Goal: Task Accomplishment & Management: Use online tool/utility

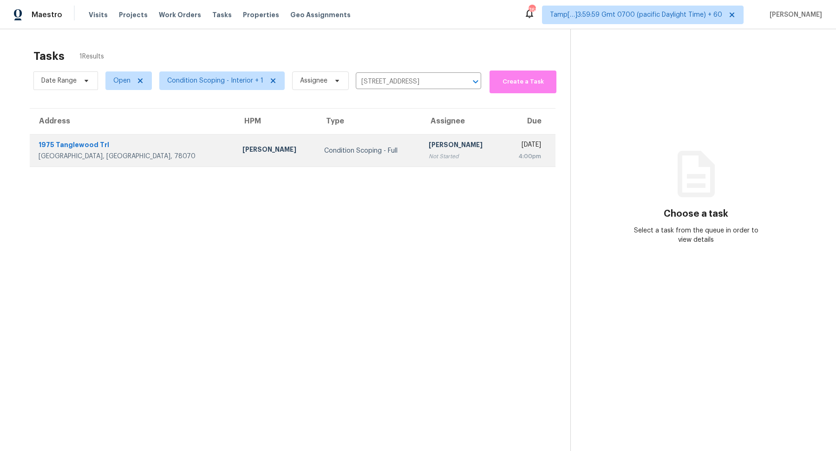
click at [324, 148] on div "Condition Scoping - Full" at bounding box center [369, 150] width 90 height 9
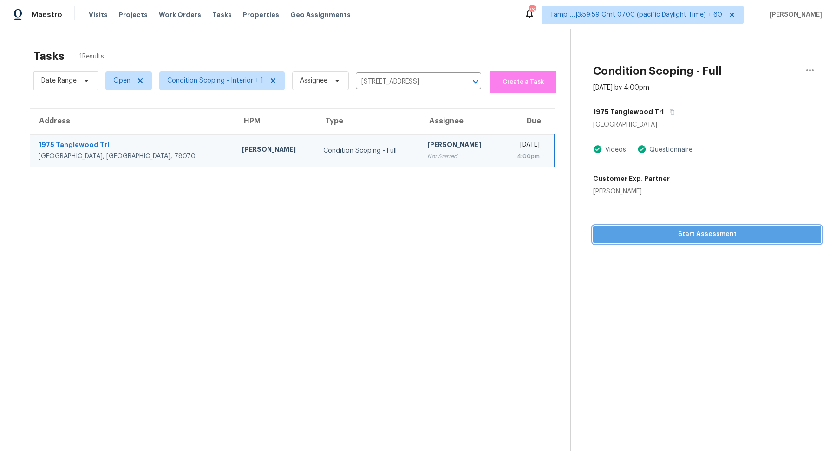
click at [669, 240] on span "Start Assessment" at bounding box center [706, 235] width 213 height 12
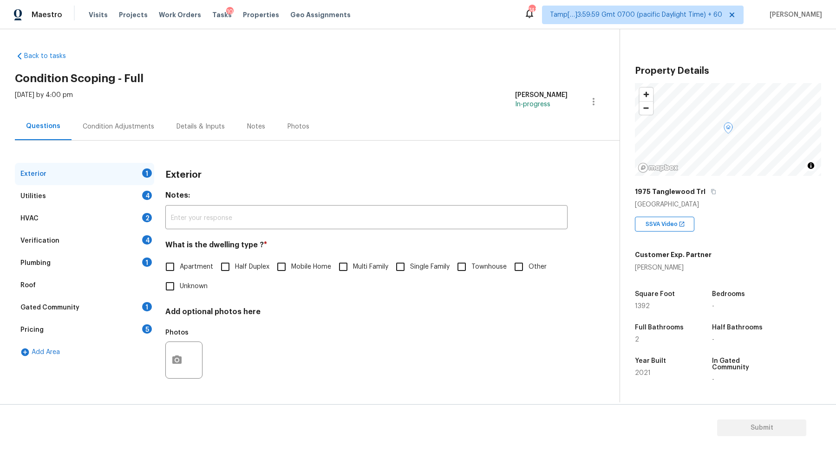
click at [412, 275] on label "Single Family" at bounding box center [419, 267] width 59 height 20
click at [410, 275] on input "Single Family" at bounding box center [400, 267] width 20 height 20
checkbox input "true"
click at [127, 203] on div "Utilities 4" at bounding box center [84, 196] width 139 height 22
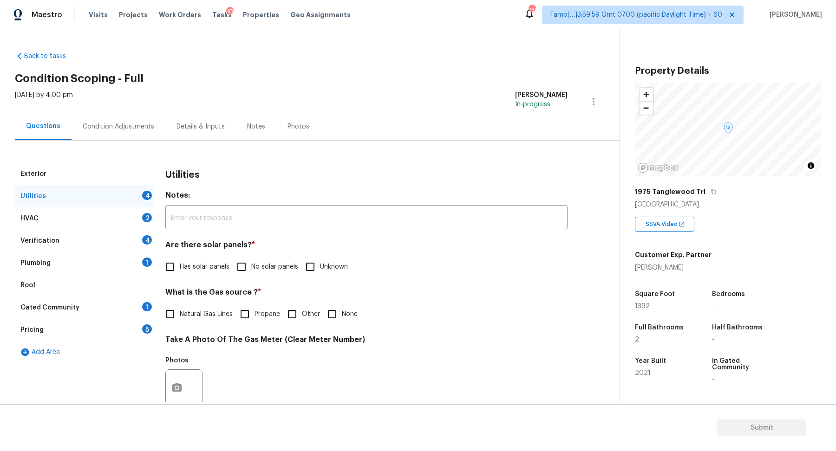
click at [246, 265] on input "No solar panels" at bounding box center [242, 267] width 20 height 20
checkbox input "true"
click at [330, 313] on input "None" at bounding box center [332, 315] width 20 height 20
checkbox input "true"
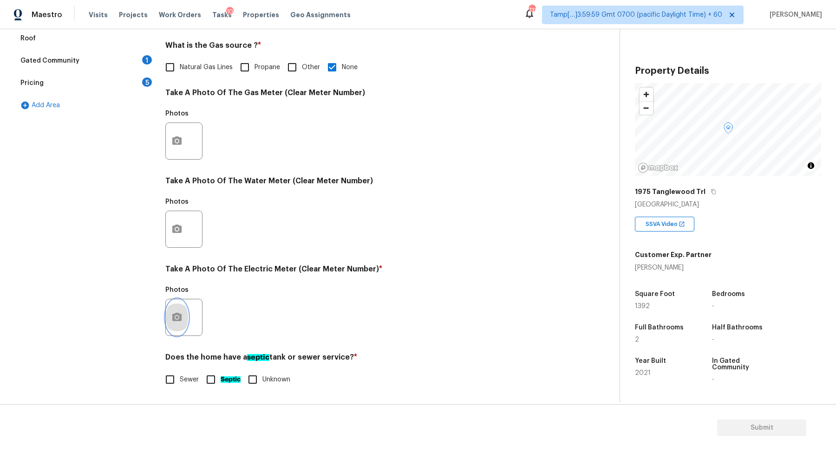
click at [168, 308] on button "button" at bounding box center [177, 317] width 22 height 36
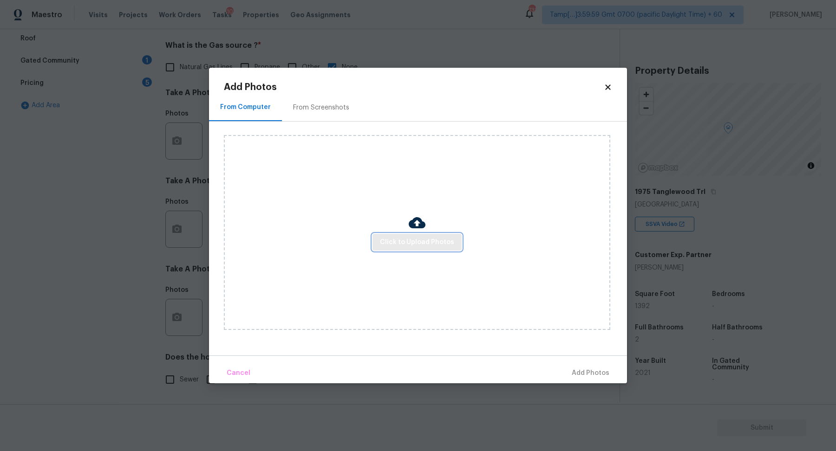
click at [410, 237] on span "Click to Upload Photos" at bounding box center [417, 243] width 74 height 12
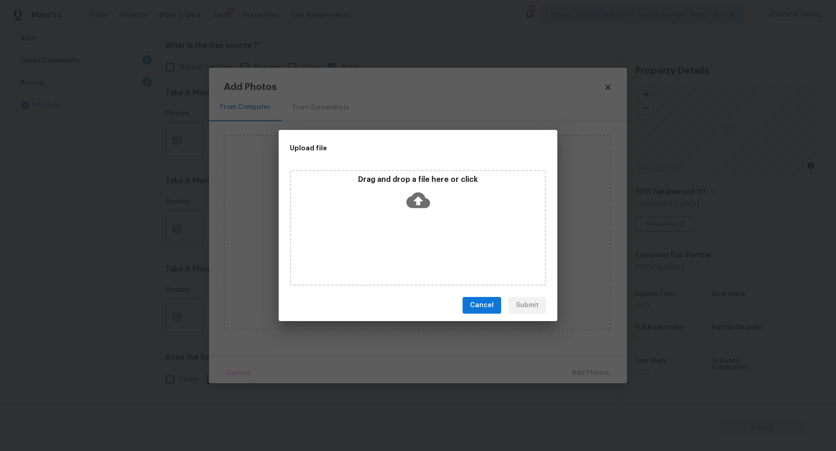
click at [410, 228] on div "Drag and drop a file here or click" at bounding box center [418, 228] width 256 height 116
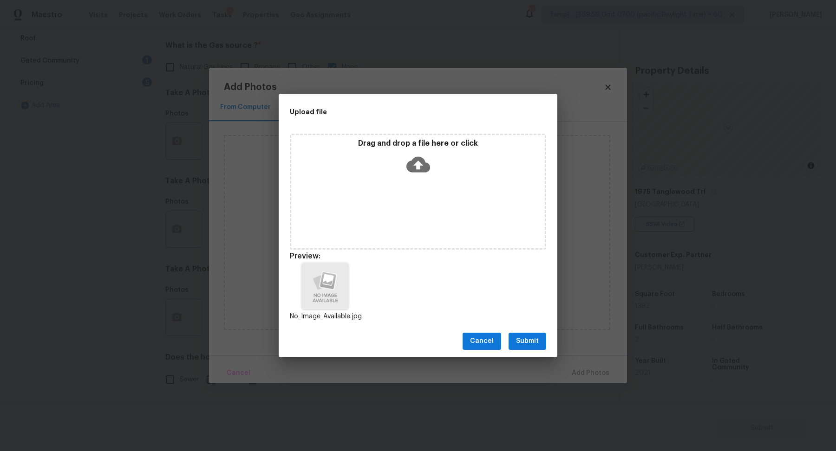
click at [544, 344] on button "Submit" at bounding box center [527, 341] width 38 height 17
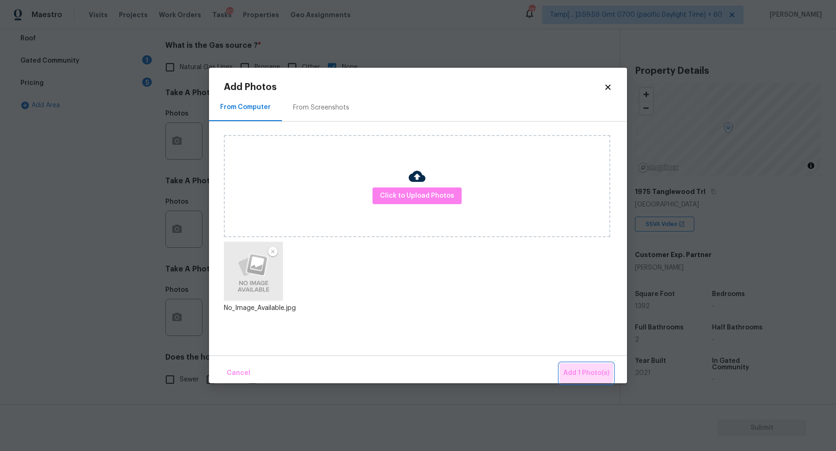
click at [573, 365] on button "Add 1 Photo(s)" at bounding box center [586, 374] width 53 height 20
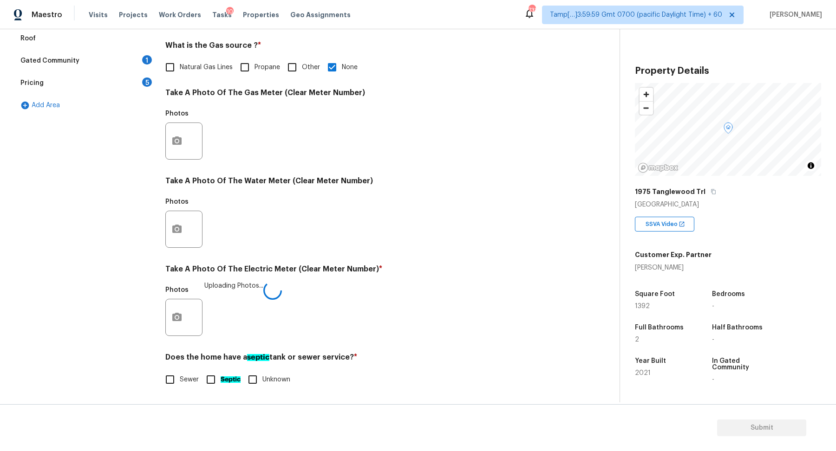
click at [208, 378] on input "Septic" at bounding box center [211, 380] width 20 height 20
checkbox input "true"
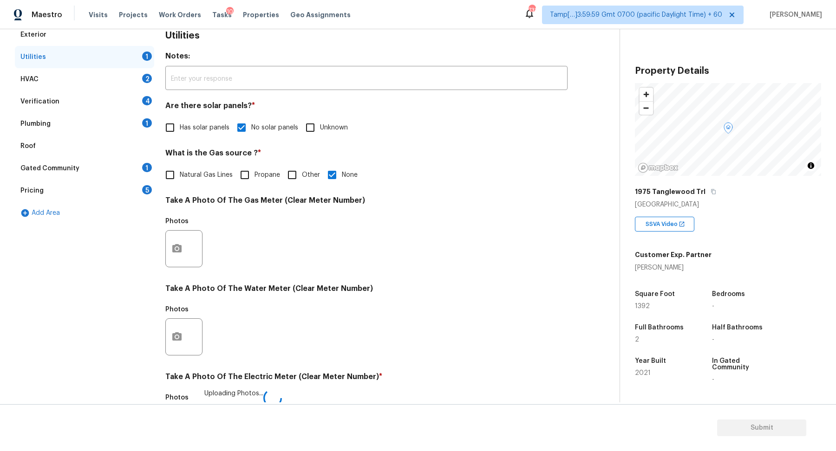
scroll to position [119, 0]
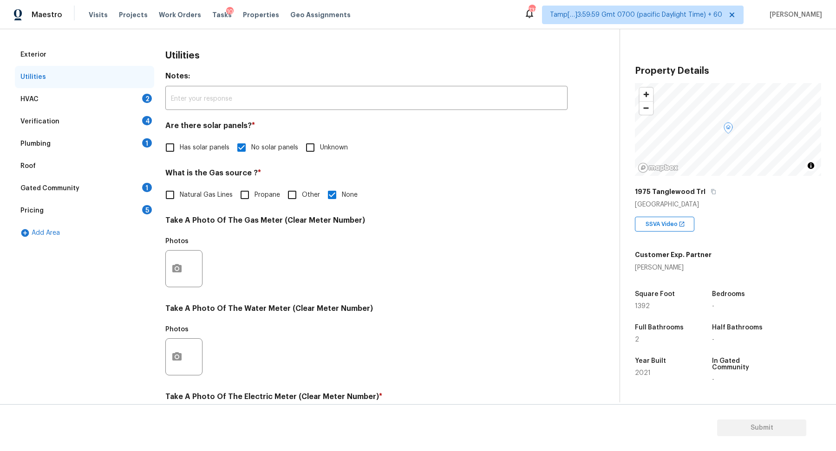
click at [148, 95] on div "2" at bounding box center [147, 98] width 10 height 9
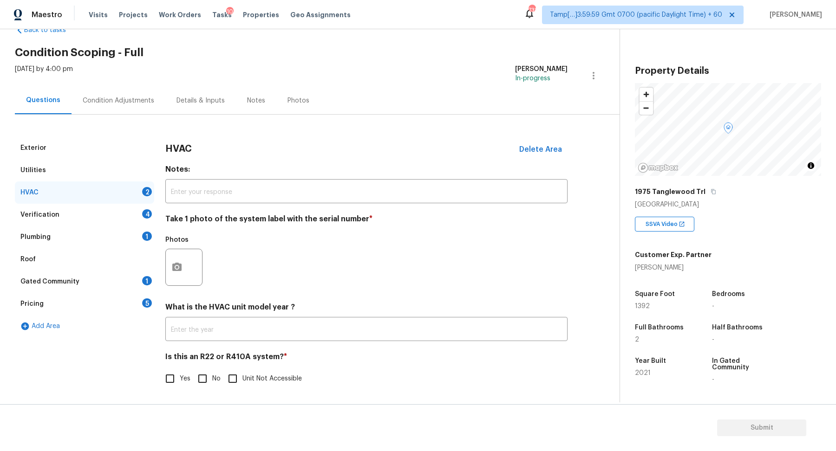
scroll to position [26, 0]
click at [179, 257] on button "button" at bounding box center [177, 268] width 22 height 36
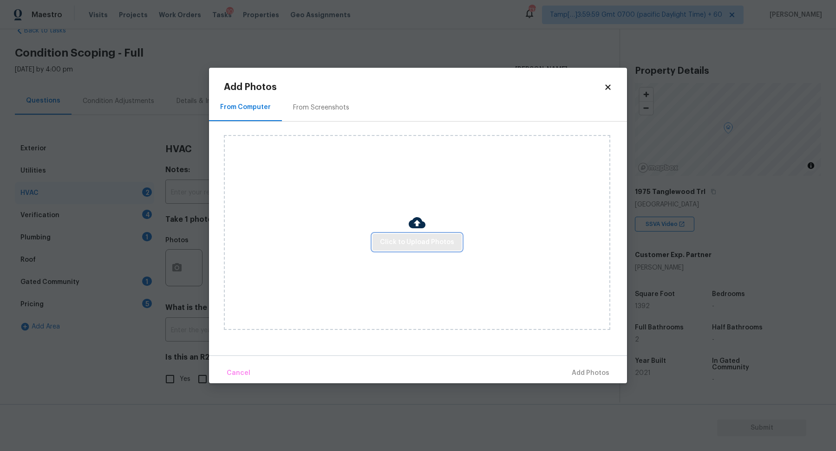
click at [394, 241] on span "Click to Upload Photos" at bounding box center [417, 243] width 74 height 12
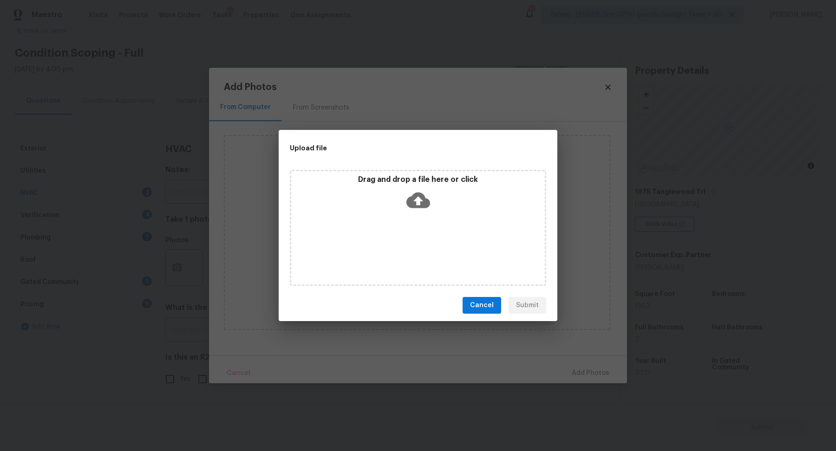
click at [410, 209] on icon at bounding box center [418, 201] width 24 height 24
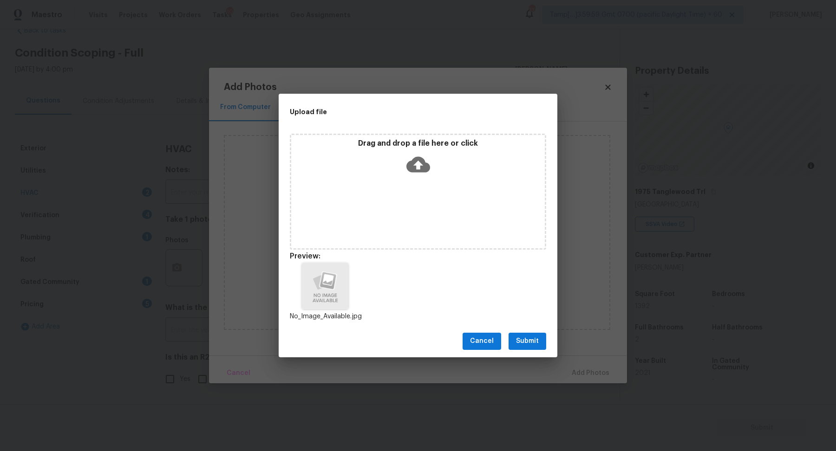
click at [518, 332] on div "Cancel Submit" at bounding box center [418, 341] width 279 height 32
click at [521, 339] on span "Submit" at bounding box center [527, 342] width 23 height 12
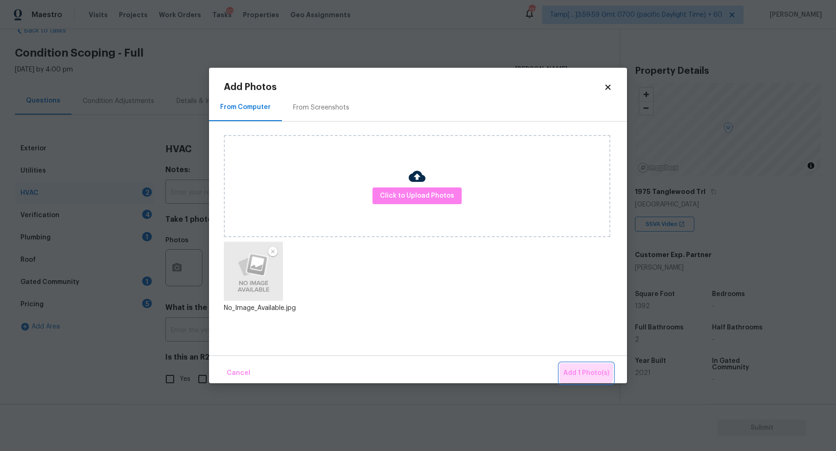
click at [581, 371] on span "Add 1 Photo(s)" at bounding box center [586, 374] width 46 height 12
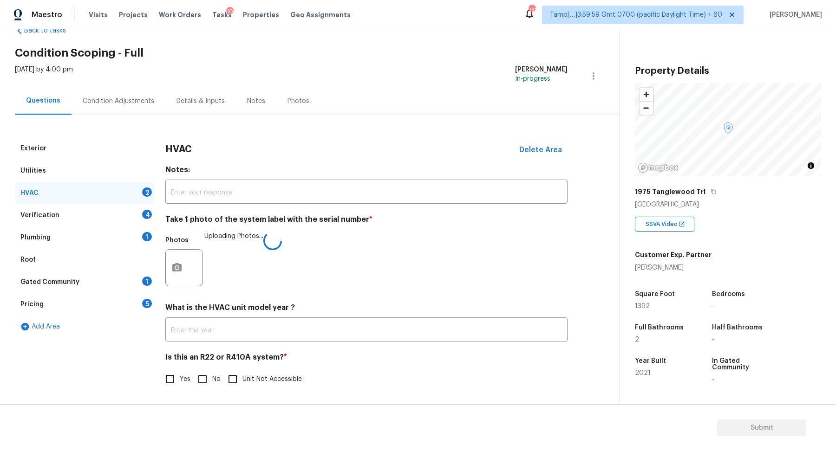
click at [197, 380] on input "No" at bounding box center [203, 380] width 20 height 20
checkbox input "true"
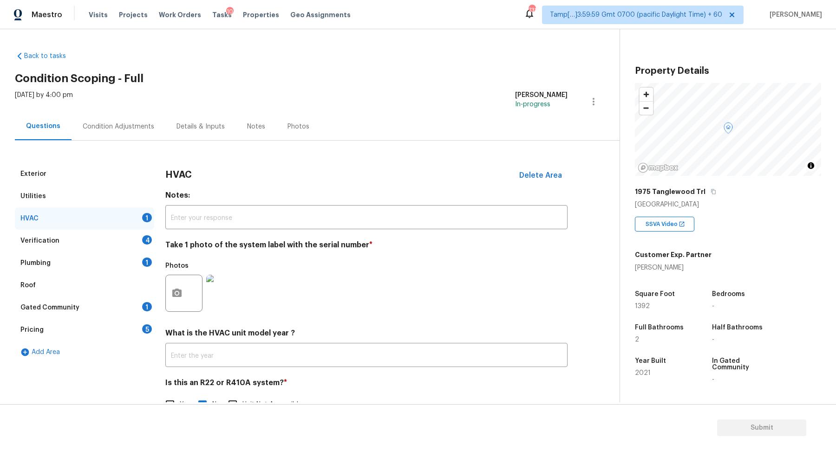
click at [134, 242] on div "Verification 4" at bounding box center [84, 241] width 139 height 22
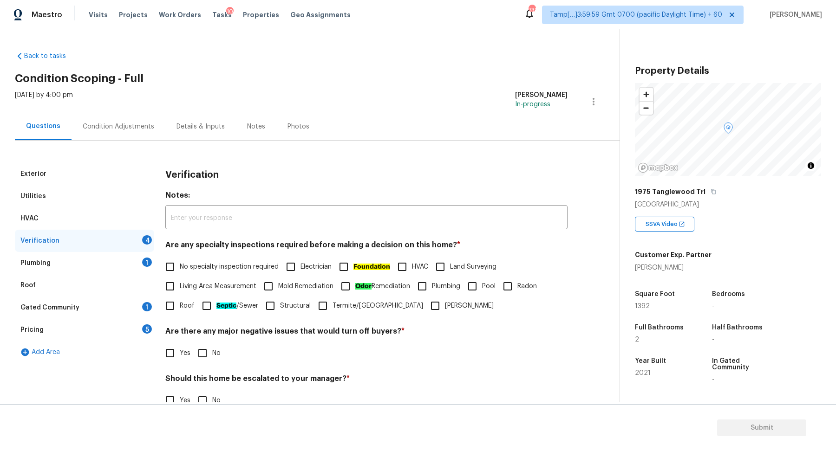
click at [194, 271] on span "No specialty inspection required" at bounding box center [229, 267] width 99 height 10
click at [180, 271] on input "No specialty inspection required" at bounding box center [170, 267] width 20 height 20
checkbox input "true"
click at [211, 350] on input "No" at bounding box center [203, 354] width 20 height 20
checkbox input "true"
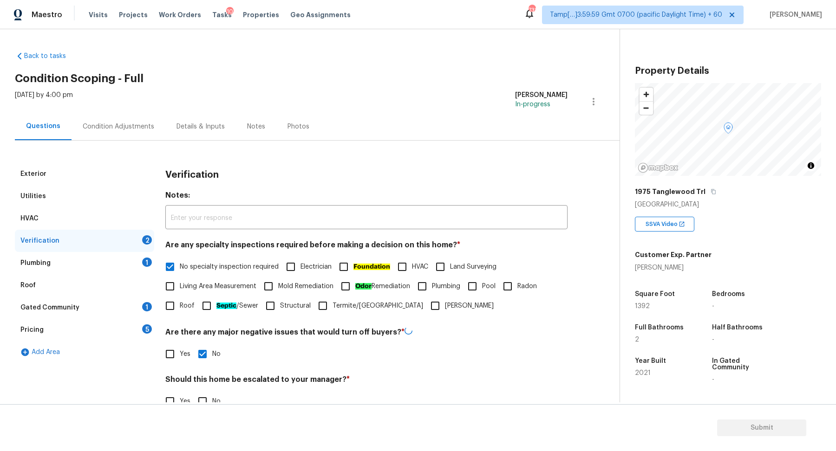
scroll to position [78, 0]
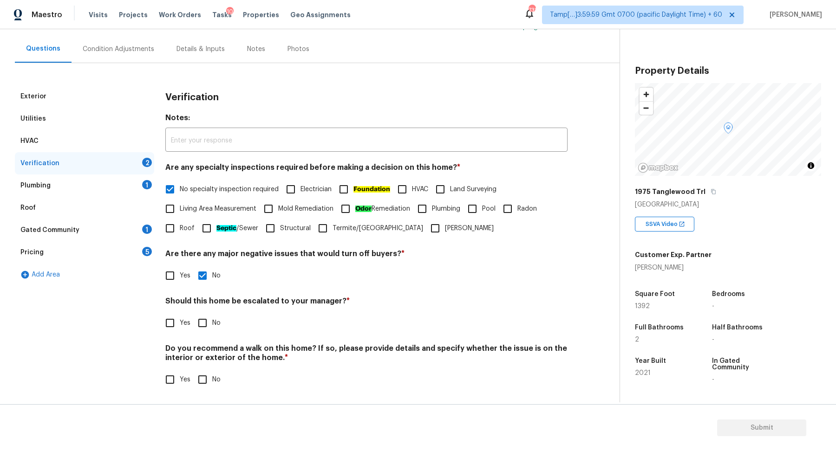
click at [216, 326] on span "No" at bounding box center [216, 324] width 8 height 10
click at [212, 326] on input "No" at bounding box center [203, 323] width 20 height 20
checkbox input "true"
click at [193, 370] on input "No" at bounding box center [203, 380] width 20 height 20
checkbox input "true"
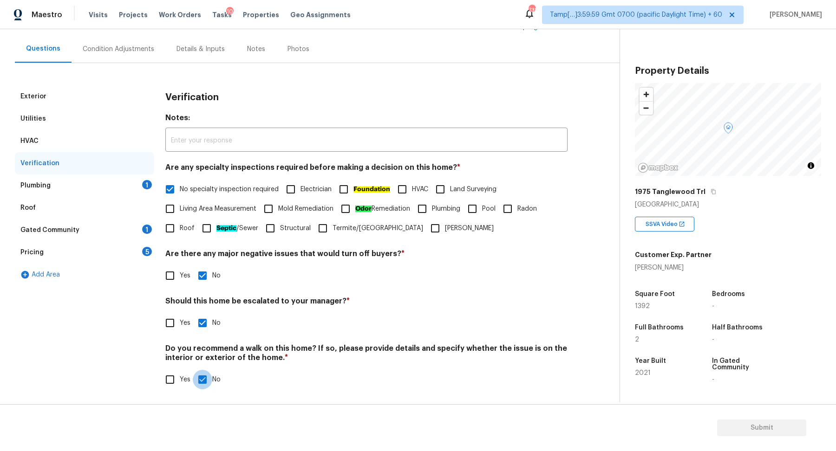
click at [133, 187] on div "Plumbing 1" at bounding box center [84, 186] width 139 height 22
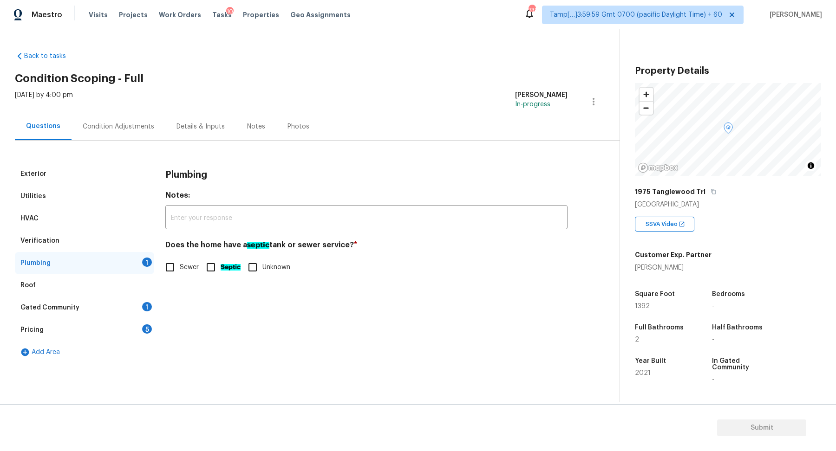
click at [178, 275] on input "Sewer" at bounding box center [170, 268] width 20 height 20
checkbox input "true"
click at [222, 265] on ah_el_jm_1744359450070 "Septic" at bounding box center [231, 268] width 20 height 7
click at [221, 265] on input "Septic" at bounding box center [211, 269] width 20 height 20
checkbox input "true"
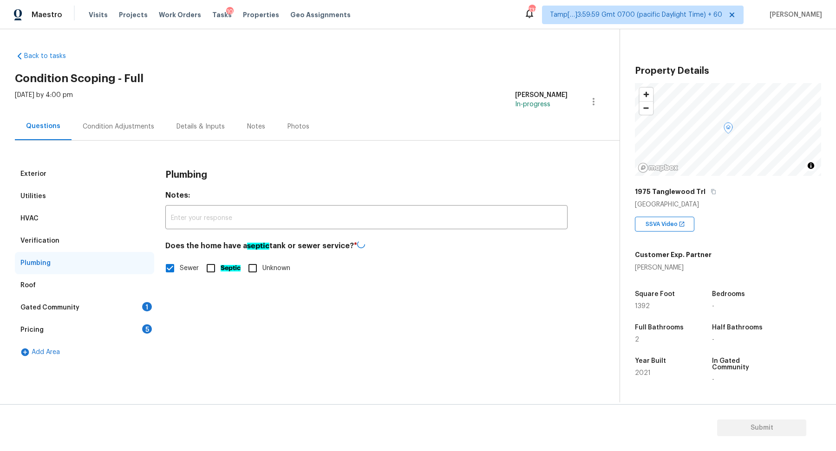
checkbox input "false"
click at [123, 299] on div "Gated Community 1" at bounding box center [84, 308] width 139 height 22
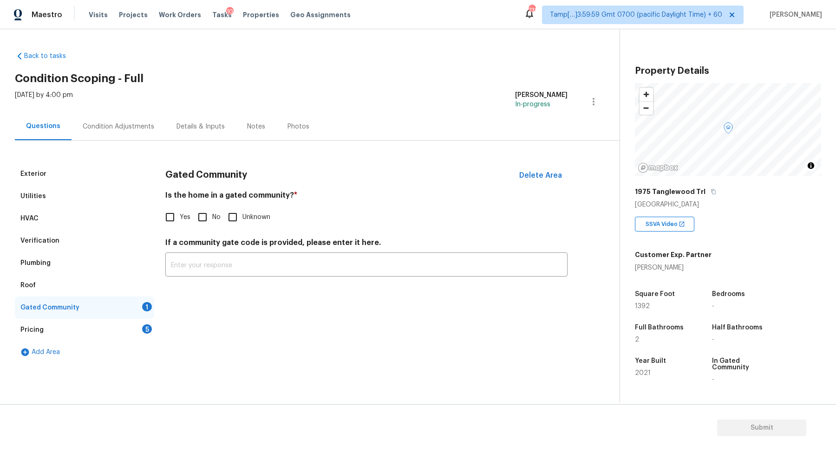
click at [203, 225] on input "No" at bounding box center [203, 218] width 20 height 20
checkbox input "true"
click at [104, 327] on div "Pricing 5" at bounding box center [84, 330] width 139 height 22
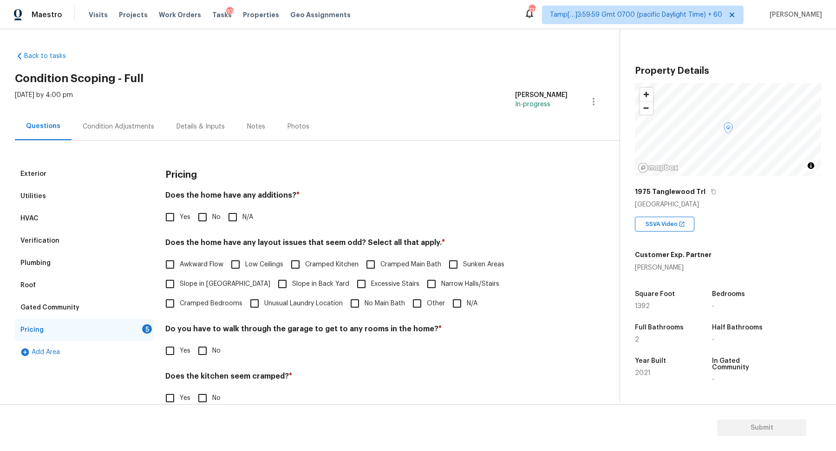
click at [211, 219] on input "No" at bounding box center [203, 218] width 20 height 20
checkbox input "true"
click at [228, 288] on span "Slope in [GEOGRAPHIC_DATA]" at bounding box center [225, 285] width 91 height 10
click at [180, 288] on input "Slope in [GEOGRAPHIC_DATA]" at bounding box center [170, 284] width 20 height 20
checkbox input "true"
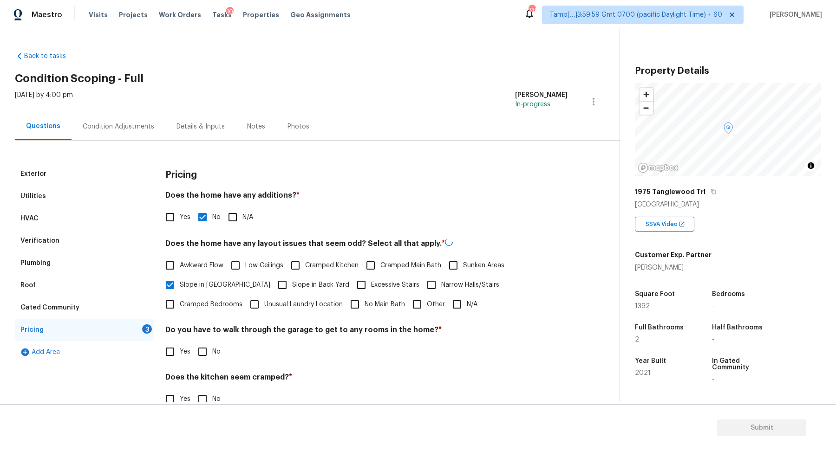
click at [292, 288] on span "Slope in Back Yard" at bounding box center [320, 285] width 57 height 10
click at [274, 288] on input "Slope in Back Yard" at bounding box center [283, 285] width 20 height 20
checkbox input "true"
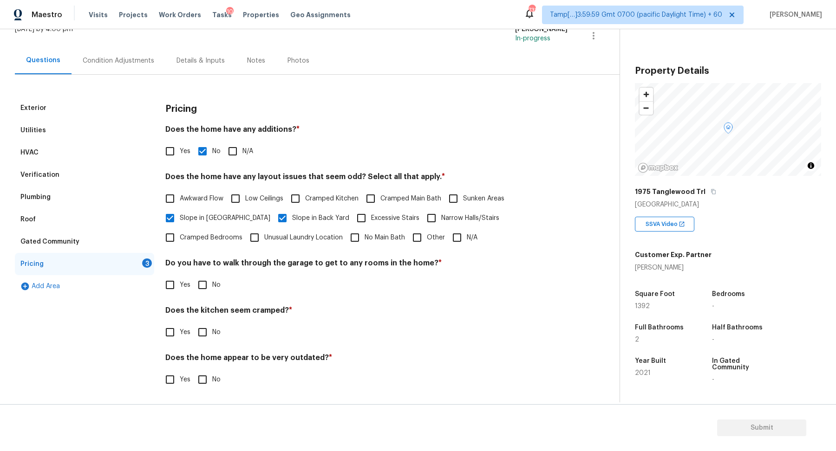
click at [200, 291] on input "No" at bounding box center [203, 285] width 20 height 20
checkbox input "true"
click at [193, 323] on input "No" at bounding box center [203, 333] width 20 height 20
checkbox input "true"
click at [193, 371] on input "No" at bounding box center [203, 381] width 20 height 20
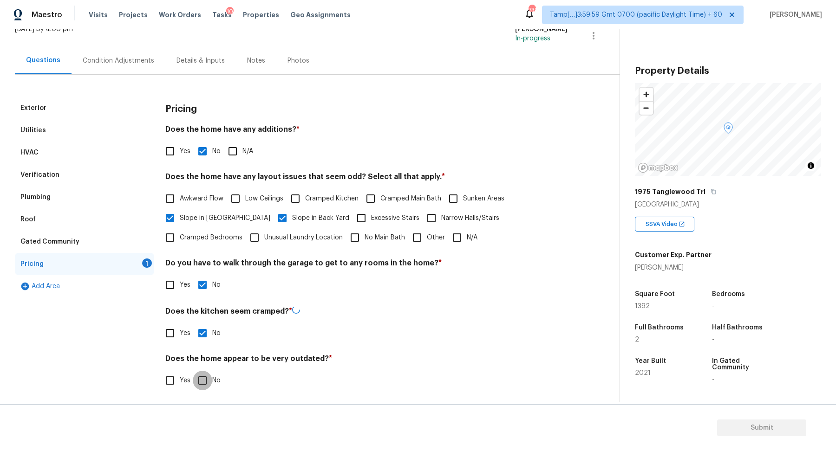
checkbox input "true"
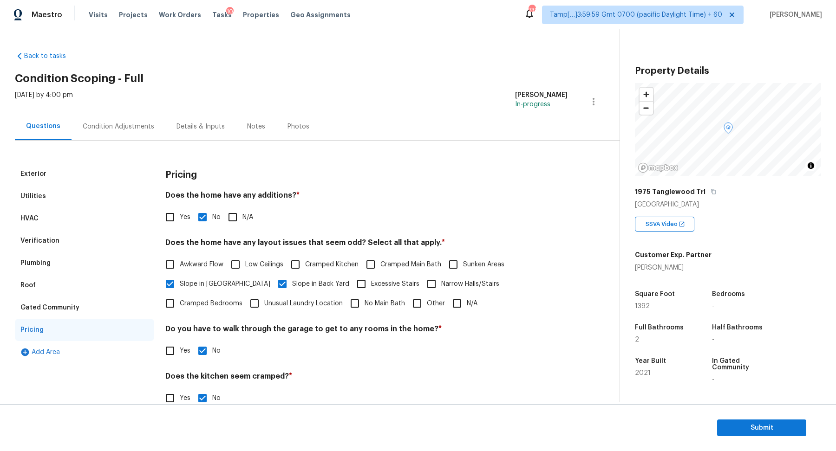
click at [144, 137] on div "Condition Adjustments" at bounding box center [119, 126] width 94 height 27
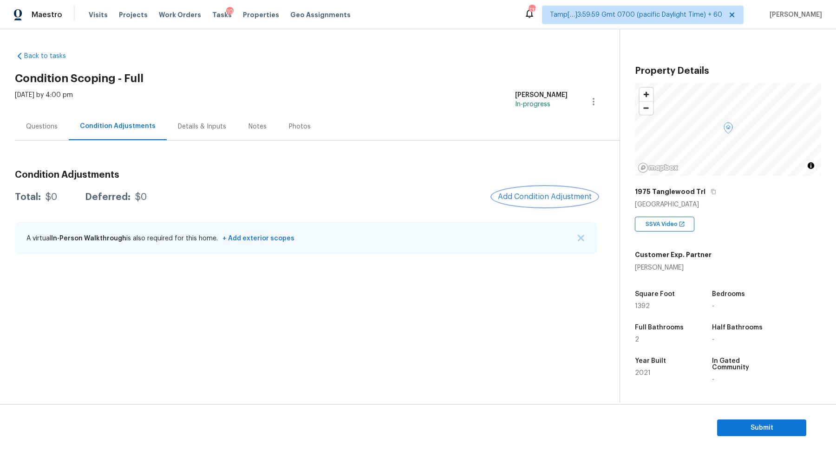
click at [547, 199] on span "Add Condition Adjustment" at bounding box center [545, 197] width 94 height 8
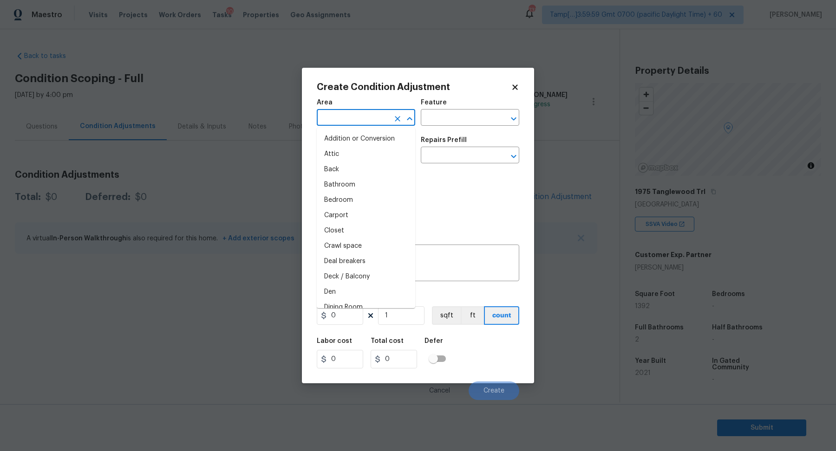
click at [348, 124] on input "text" at bounding box center [353, 118] width 72 height 14
type input "in"
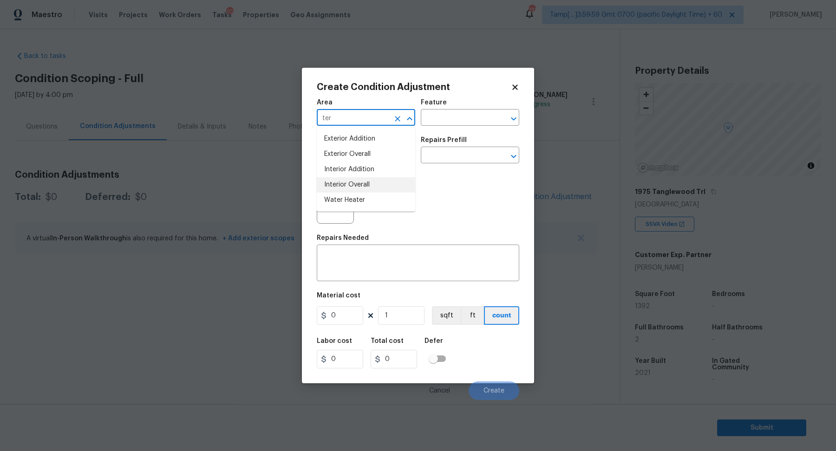
click at [367, 189] on li "Interior Overall" at bounding box center [366, 184] width 98 height 15
type input "Interior Overall"
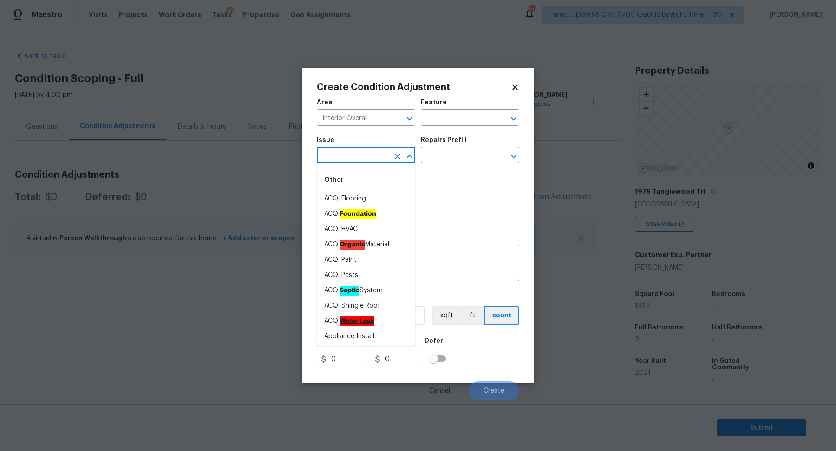
click at [351, 162] on input "text" at bounding box center [353, 156] width 72 height 14
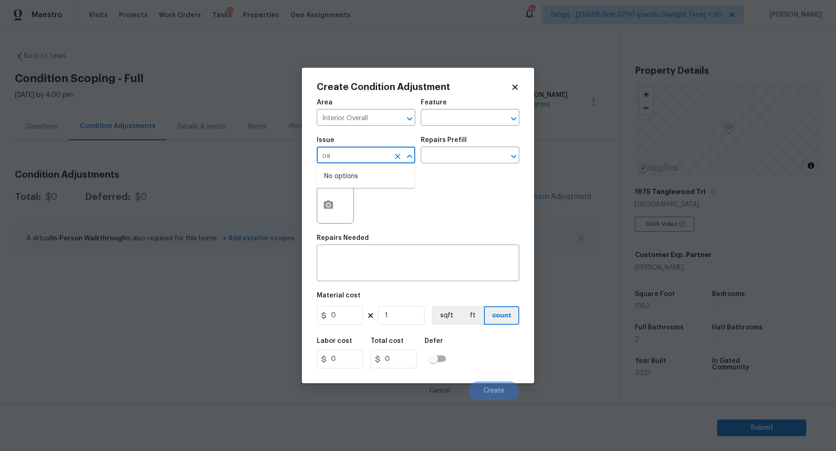
type input "o"
click at [366, 205] on li "ACQ: Paint" at bounding box center [366, 198] width 98 height 15
type input "ACQ: Paint"
click at [466, 161] on input "text" at bounding box center [457, 156] width 72 height 14
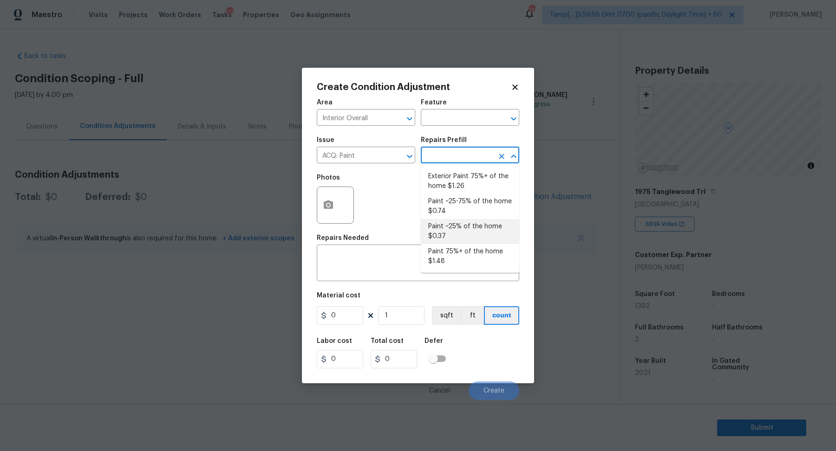
click at [466, 226] on li "Paint ~25% of the home $0.37" at bounding box center [470, 231] width 98 height 25
type input "Acquisition"
type textarea "Acquisition Scope: ~25% of the home needs interior paint"
type input "0.37"
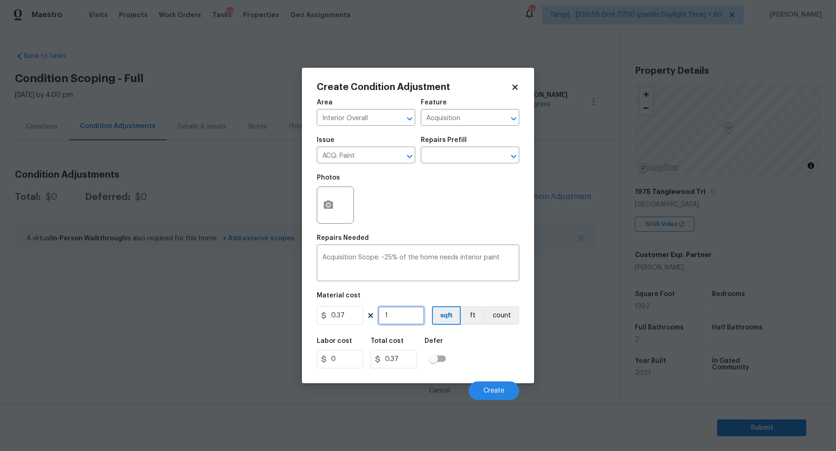
click at [400, 325] on input "1" at bounding box center [401, 315] width 46 height 19
type input "13"
type input "4.81"
type input "139"
type input "51.43"
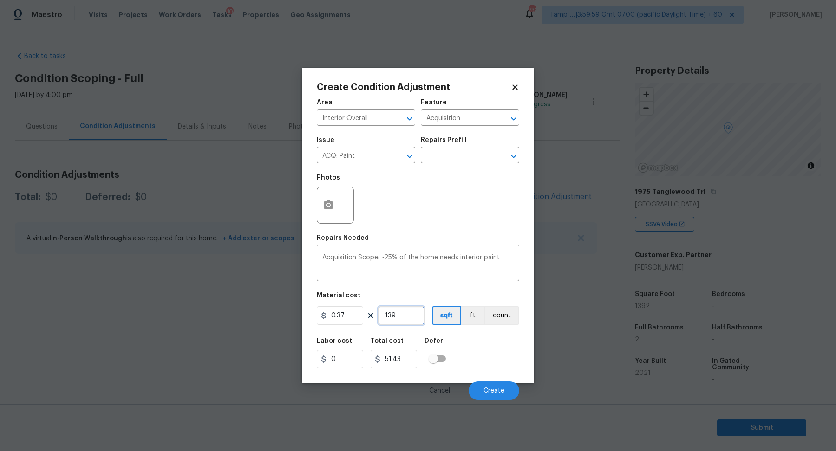
type input "1392"
type input "515.04"
type input "1392"
click at [507, 389] on button "Create" at bounding box center [493, 391] width 51 height 19
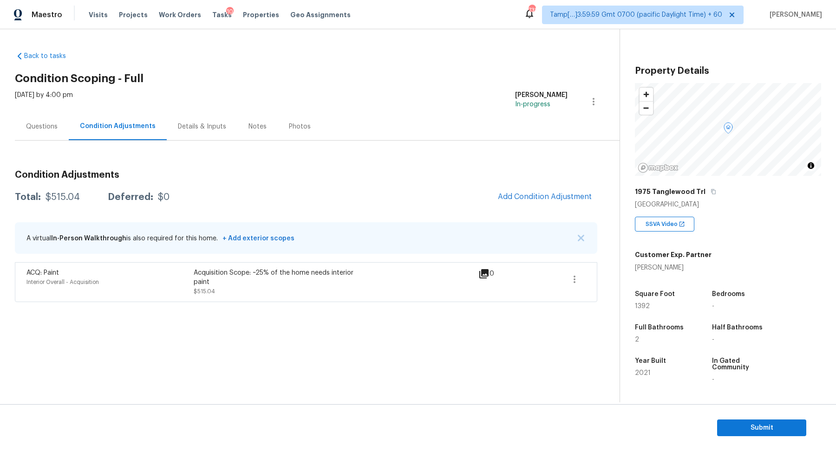
click at [529, 186] on div "Condition Adjustments Total: $515.04 Deferred: $0 Add Condition Adjustment A vi…" at bounding box center [306, 232] width 582 height 139
click at [529, 193] on span "Add Condition Adjustment" at bounding box center [545, 197] width 94 height 8
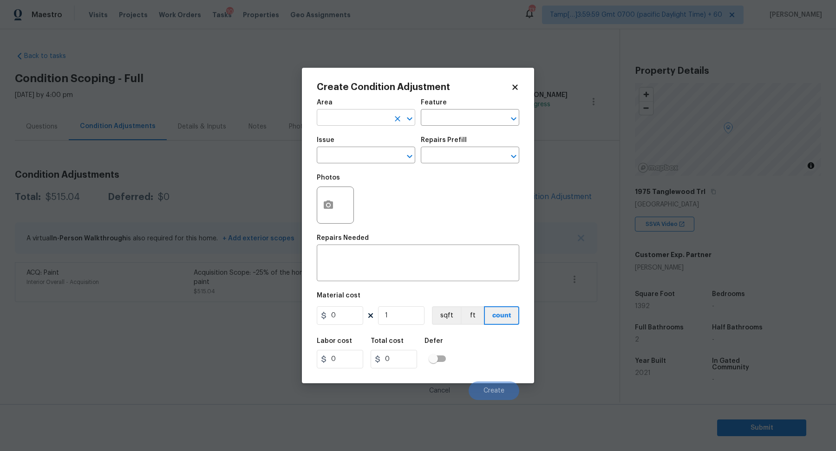
click at [332, 115] on input "text" at bounding box center [353, 118] width 72 height 14
click at [378, 160] on li "Interior Overall" at bounding box center [366, 154] width 98 height 15
type input "Interior Overall"
click at [378, 160] on input "text" at bounding box center [353, 156] width 72 height 14
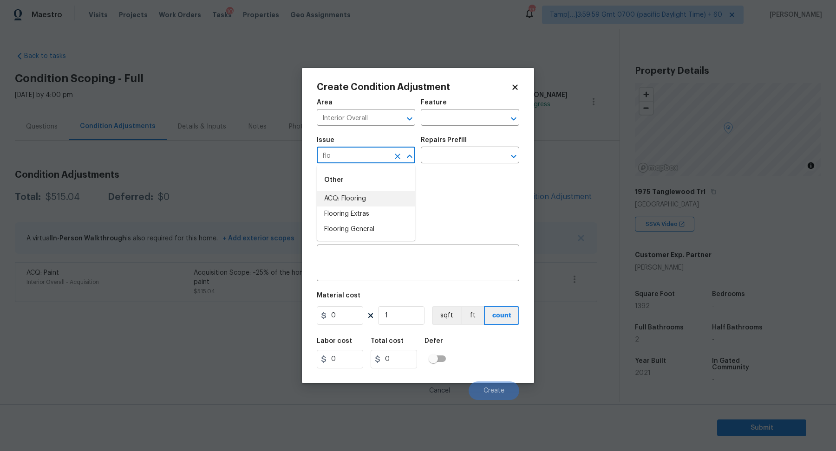
click at [389, 201] on li "ACQ: Flooring" at bounding box center [366, 198] width 98 height 15
type input "ACQ: Flooring"
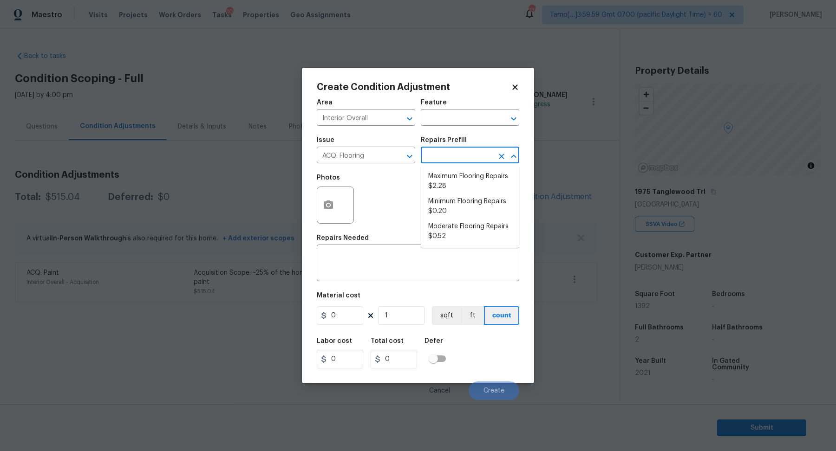
click at [474, 158] on input "text" at bounding box center [457, 156] width 72 height 14
click at [470, 214] on li "Minimum Flooring Repairs $0.20" at bounding box center [470, 206] width 98 height 25
type input "Acquisition"
type textarea "Acquisition Scope: Minimum flooring repairs"
type input "0.2"
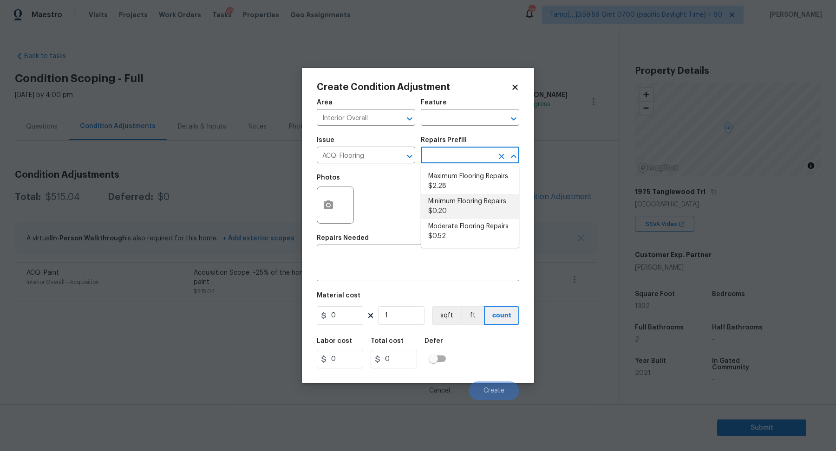
type input "0.2"
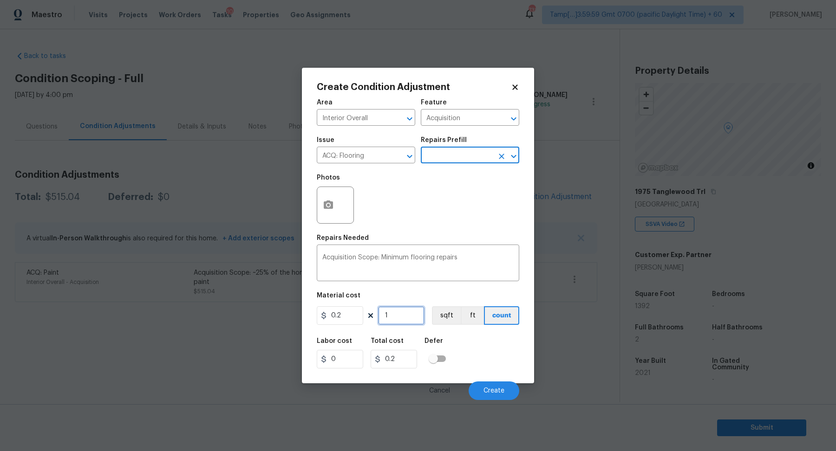
click at [416, 319] on input "1" at bounding box center [401, 315] width 46 height 19
type input "13"
type input "2.6"
type input "139"
type input "27.8"
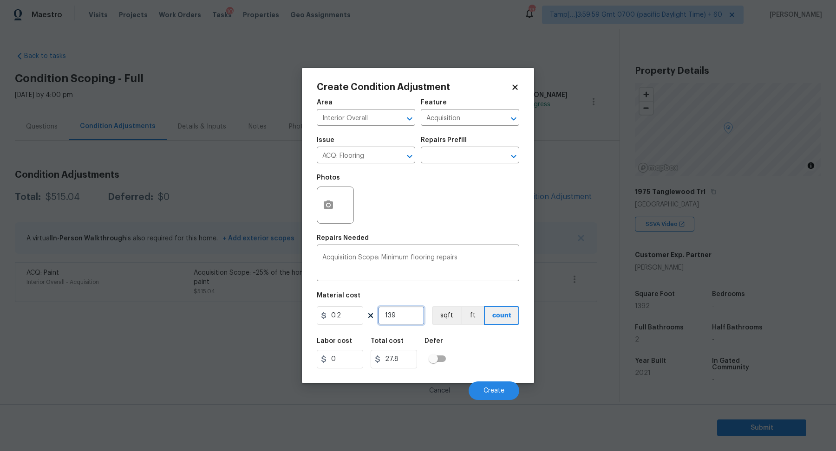
type input "1392"
type input "278.4"
type input "1392"
click at [489, 390] on span "Create" at bounding box center [493, 391] width 21 height 7
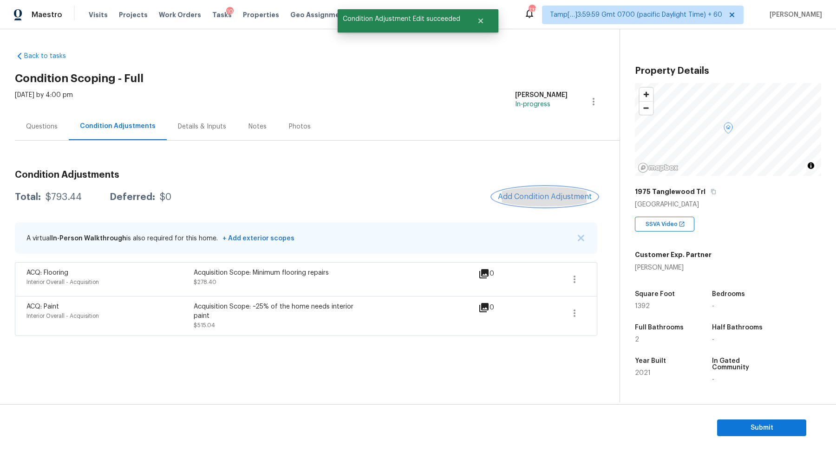
click at [537, 189] on button "Add Condition Adjustment" at bounding box center [544, 197] width 105 height 20
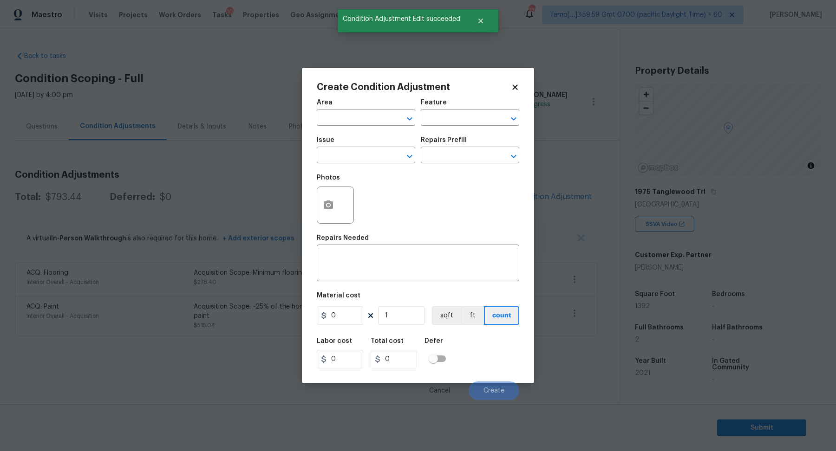
click at [343, 127] on span "Area ​" at bounding box center [366, 113] width 98 height 38
click at [348, 119] on input "text" at bounding box center [353, 118] width 72 height 14
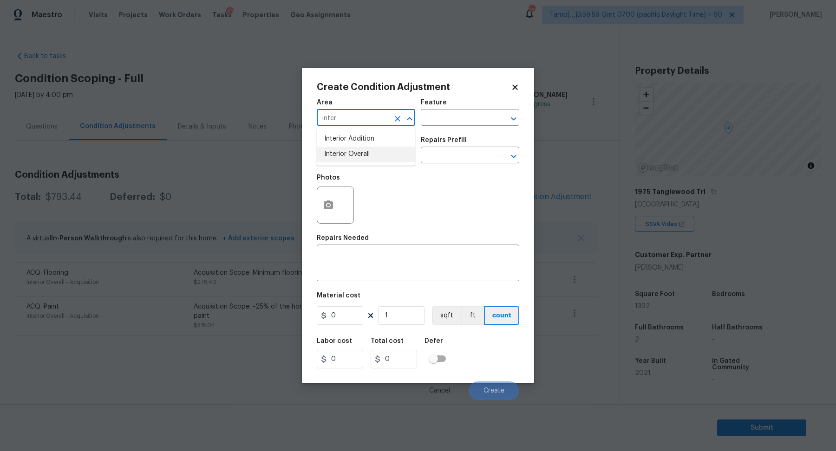
click at [355, 160] on li "Interior Overall" at bounding box center [366, 154] width 98 height 15
type input "Interior Overall"
click at [355, 160] on input "text" at bounding box center [353, 156] width 72 height 14
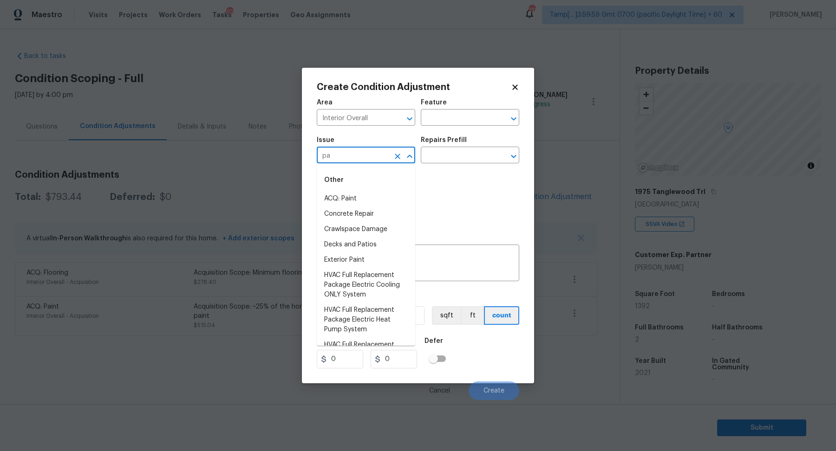
type input "p"
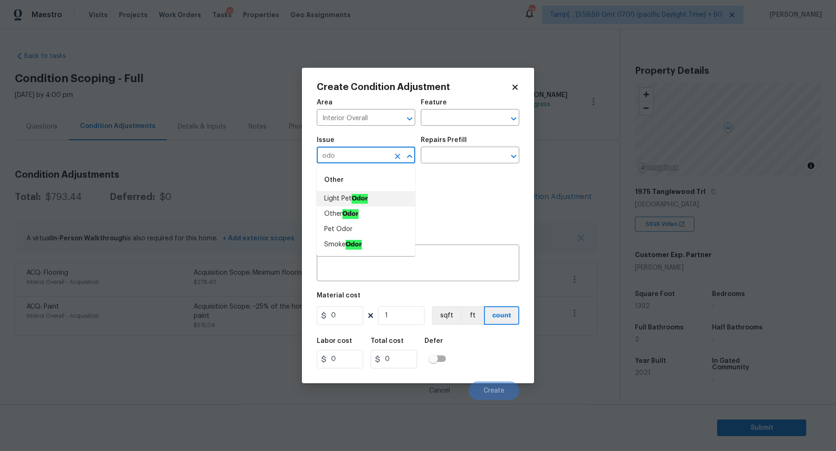
click at [383, 203] on li "Light Pet Odor" at bounding box center [366, 198] width 98 height 15
type input "Light Pet Odor"
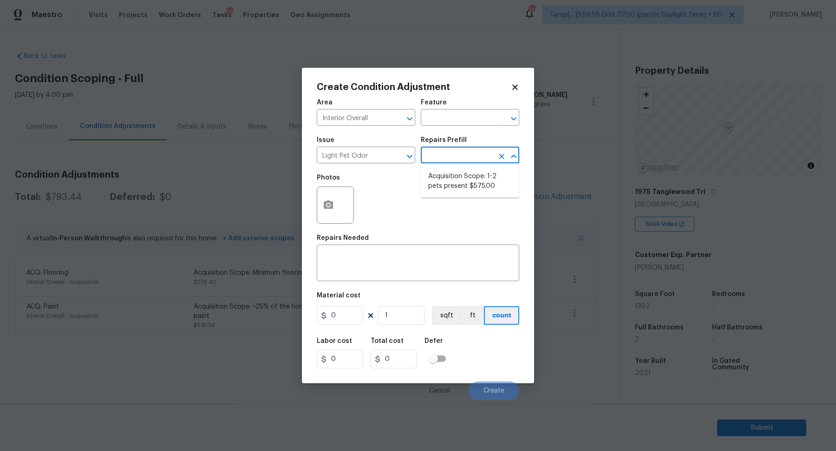
click at [462, 154] on input "text" at bounding box center [457, 156] width 72 height 14
click at [462, 179] on li "Acquisition Scope: 1-2 pets present $575.00" at bounding box center [470, 181] width 98 height 25
type textarea "Acquisition Scope: 1-2 pets present"
type input "575"
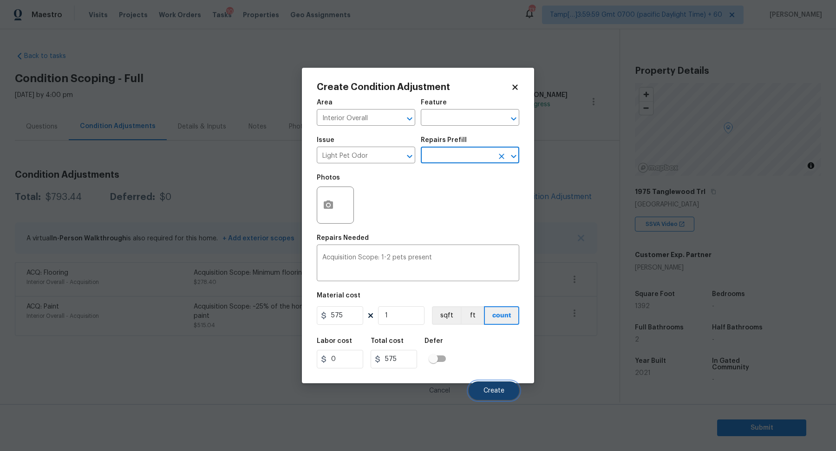
click at [497, 392] on span "Create" at bounding box center [493, 391] width 21 height 7
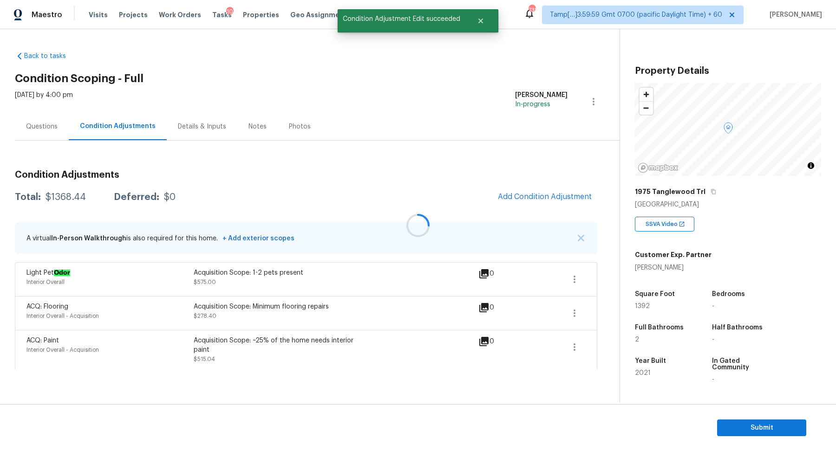
click at [540, 202] on div at bounding box center [418, 225] width 836 height 451
click at [548, 197] on span "Add Condition Adjustment" at bounding box center [545, 197] width 94 height 8
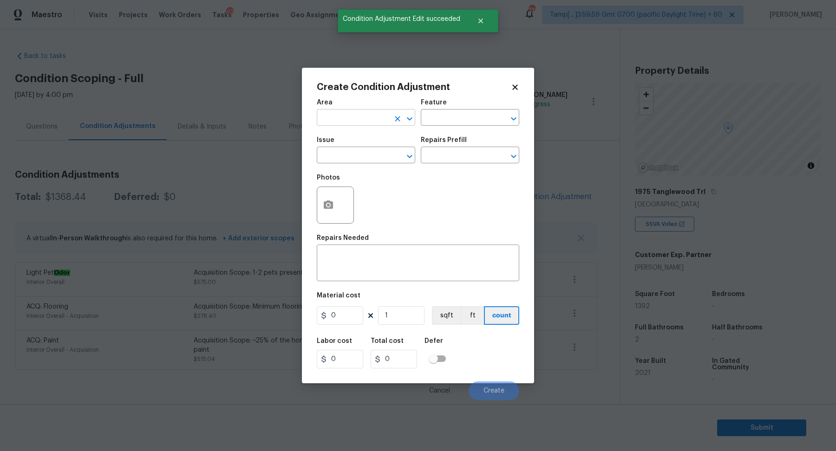
click at [356, 123] on input "text" at bounding box center [353, 118] width 72 height 14
click at [381, 156] on li "Exterior Overall" at bounding box center [366, 154] width 98 height 15
type input "Exterior Overall"
click at [381, 156] on input "text" at bounding box center [353, 156] width 72 height 14
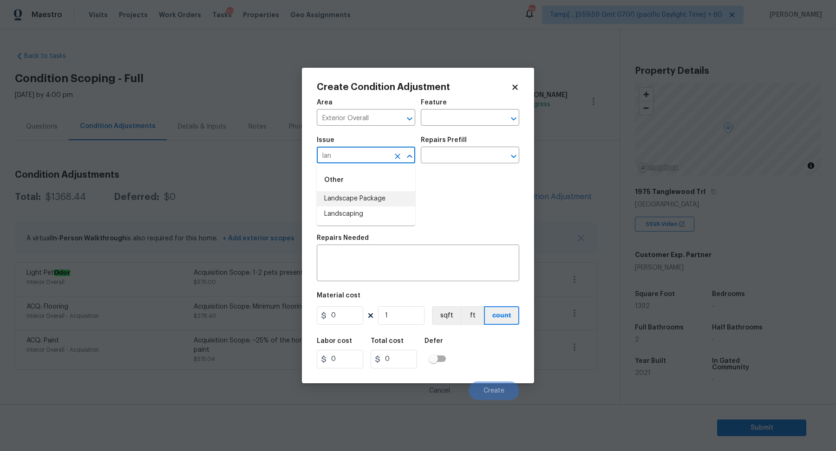
click at [399, 201] on li "Landscape Package" at bounding box center [366, 198] width 98 height 15
type input "Landscape Package"
click at [480, 162] on input "text" at bounding box center [457, 156] width 72 height 14
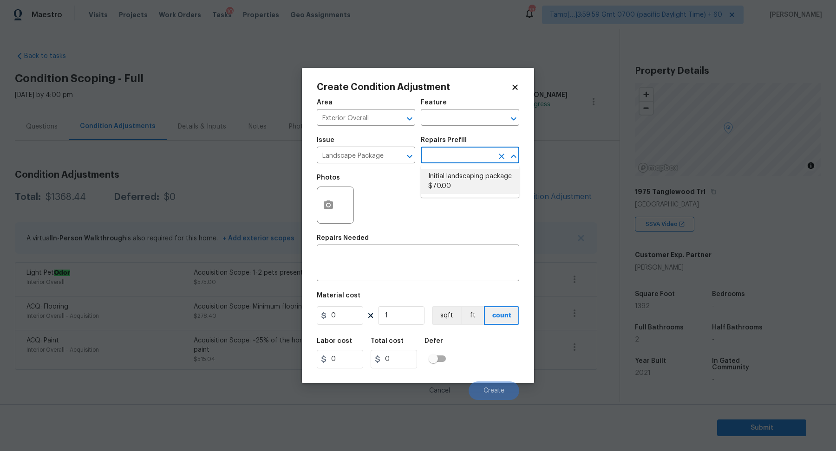
click at [475, 179] on li "Initial landscaping package $70.00" at bounding box center [470, 181] width 98 height 25
type input "Home Readiness Packages"
type textarea "Mowing of grass up to 6" in height. Mow, edge along driveways & sidewalks, trim…"
type input "70"
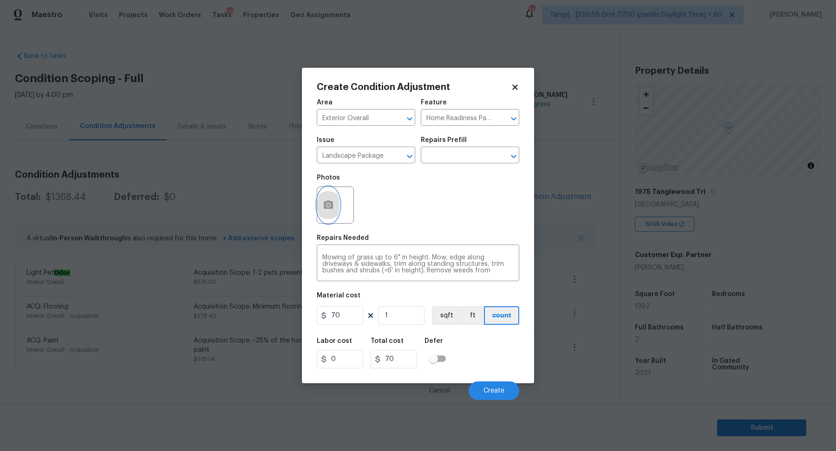
click at [334, 208] on button "button" at bounding box center [328, 205] width 22 height 36
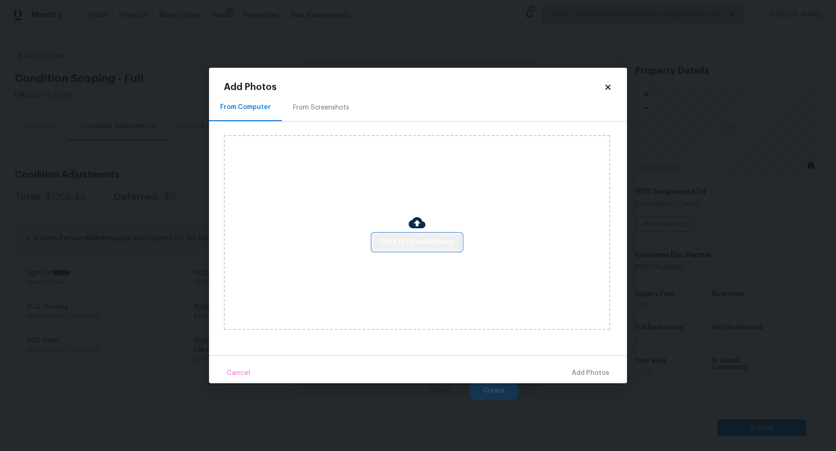
click at [391, 234] on button "Click to Upload Photos" at bounding box center [416, 242] width 89 height 17
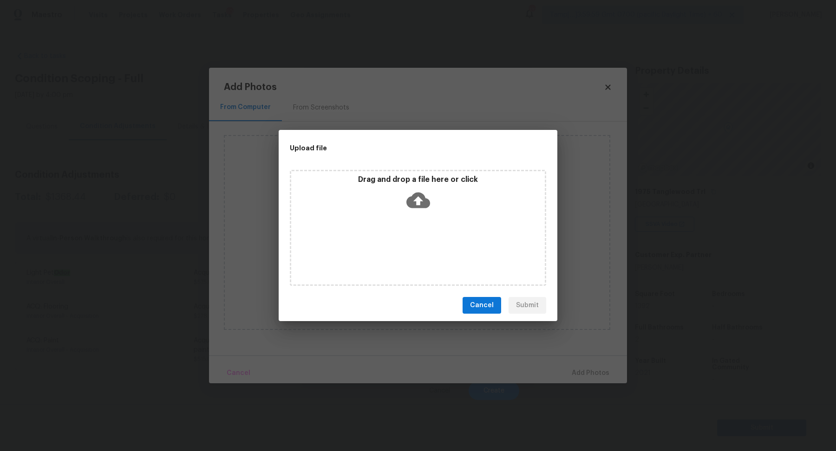
click at [417, 208] on icon at bounding box center [418, 201] width 24 height 24
